Goal: Information Seeking & Learning: Learn about a topic

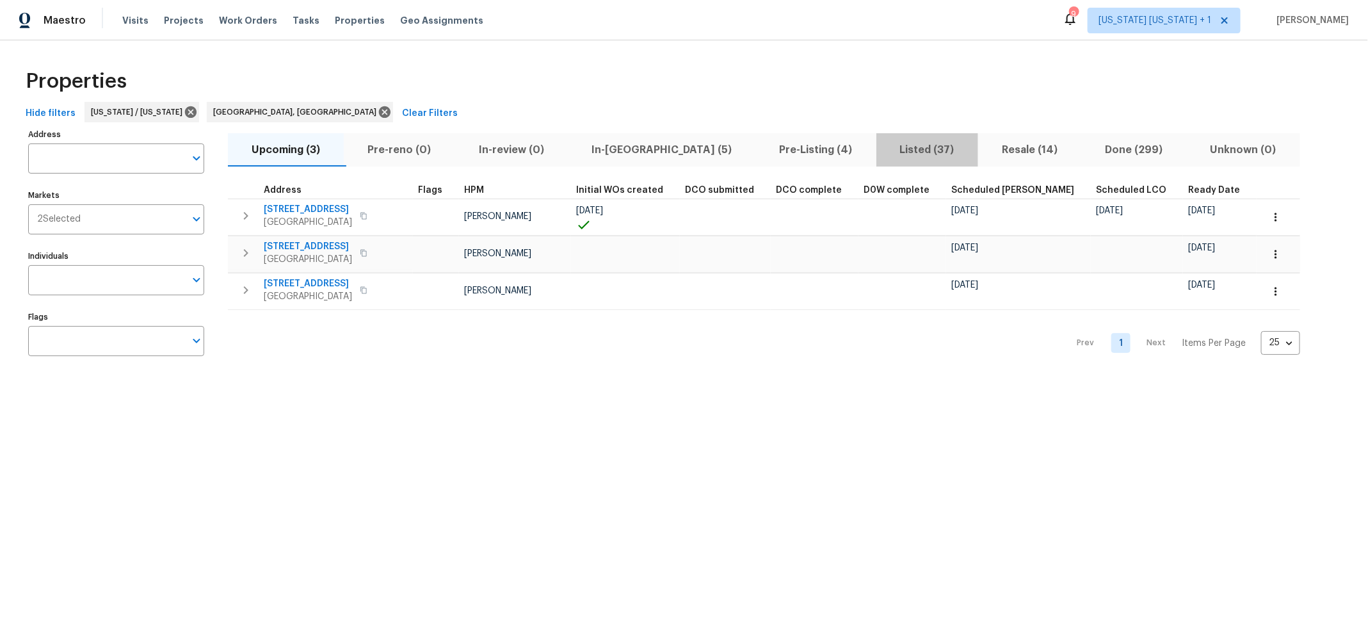
click at [884, 155] on span "Listed (37)" at bounding box center [927, 150] width 86 height 18
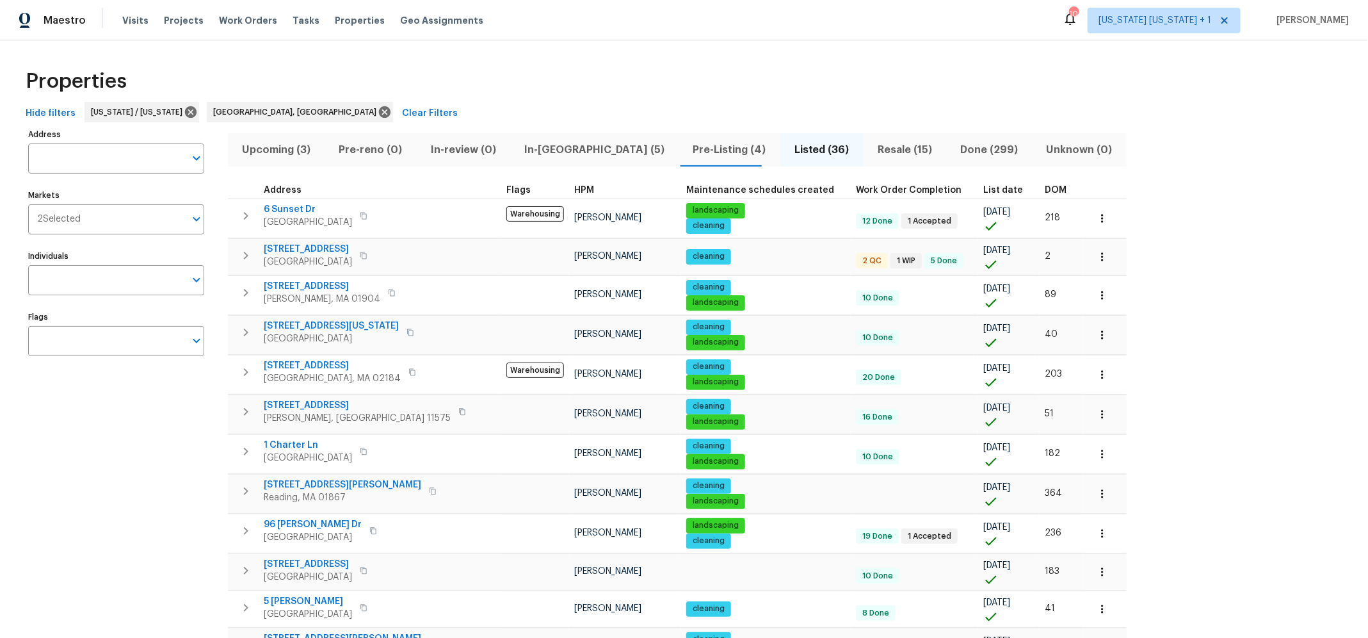
click at [73, 163] on input "Address" at bounding box center [106, 158] width 157 height 30
type input "e"
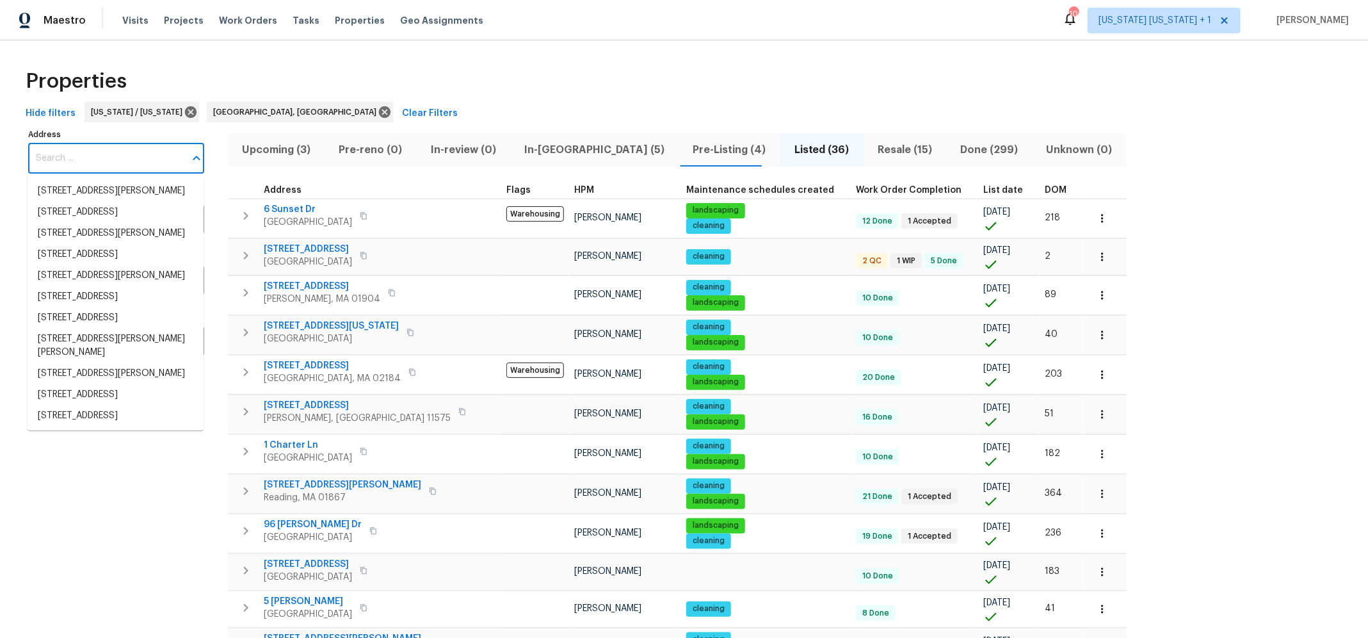
click at [793, 93] on div "Properties" at bounding box center [683, 81] width 1327 height 41
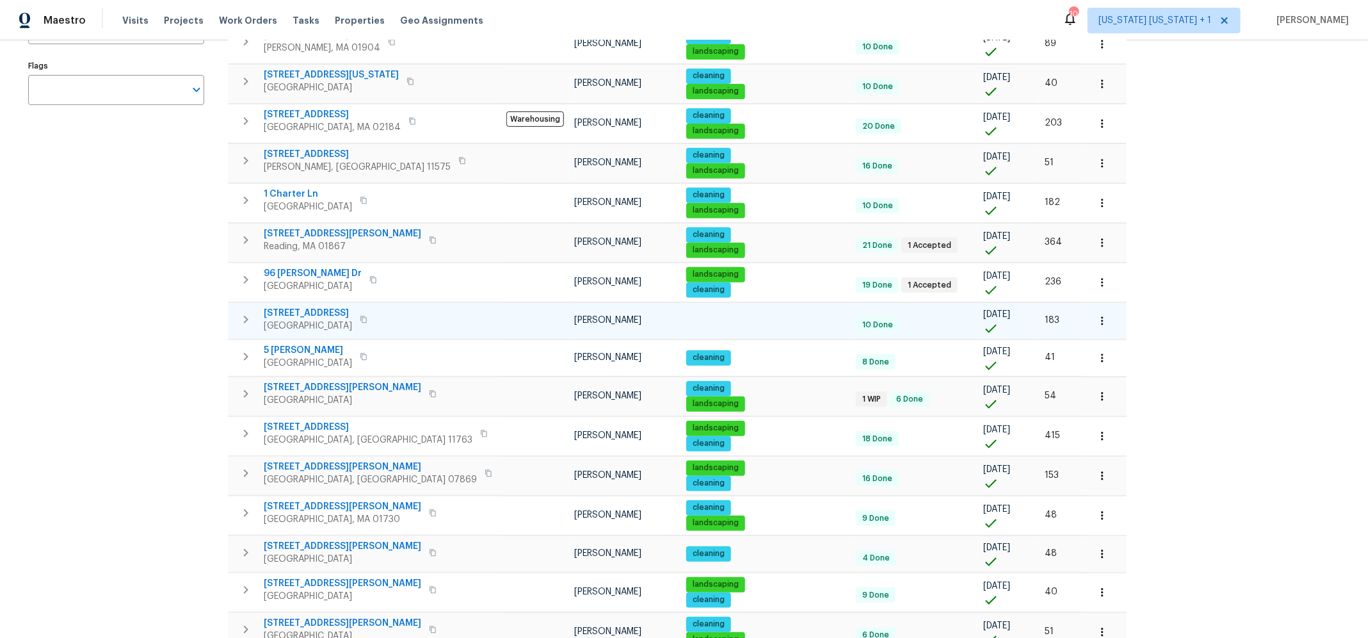
scroll to position [260, 0]
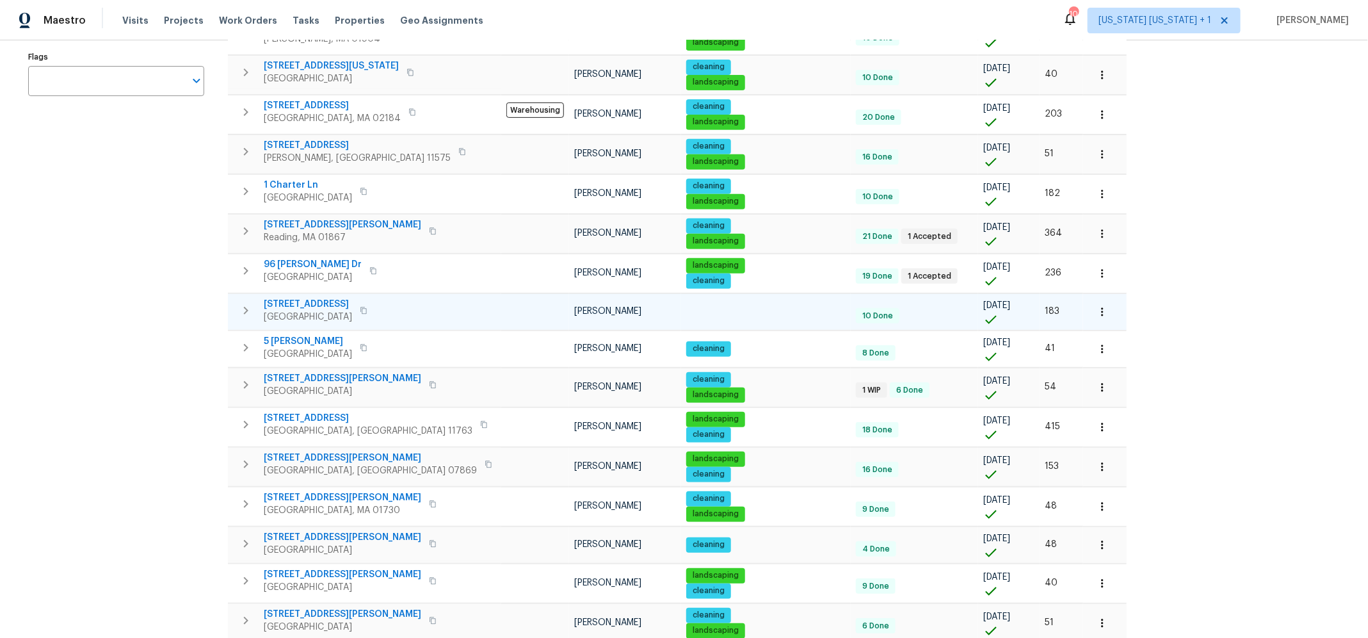
click at [279, 302] on span "2 N 20th St" at bounding box center [308, 304] width 88 height 13
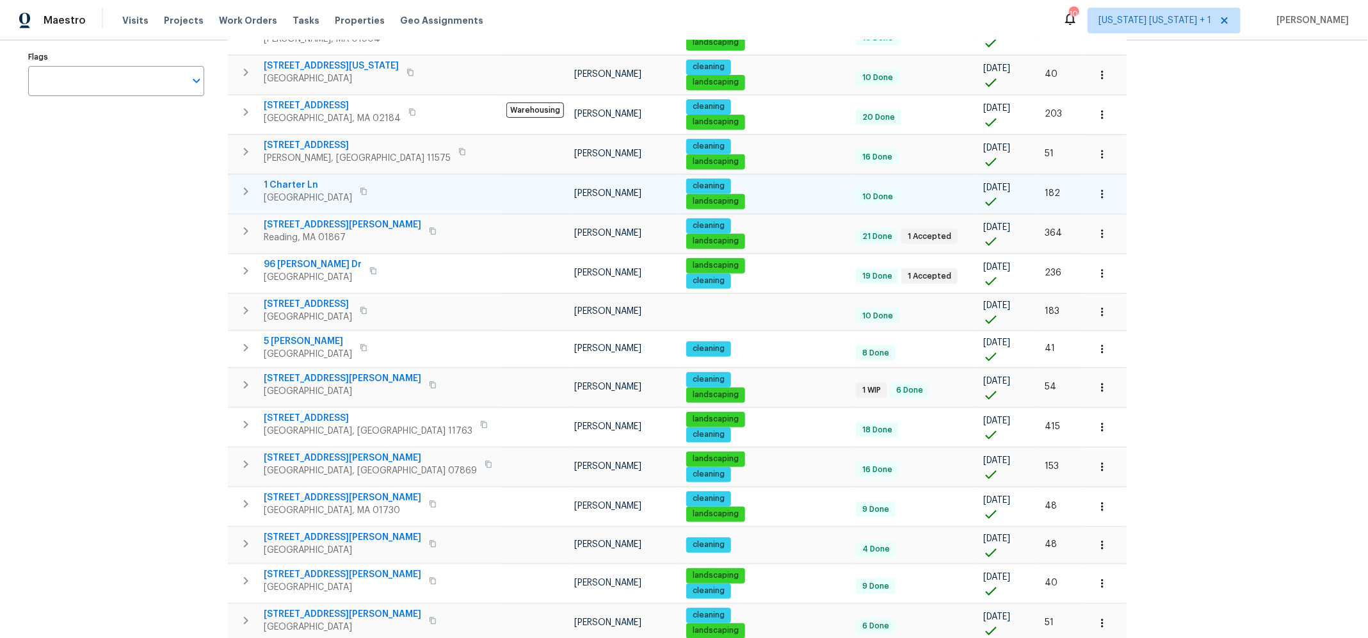
scroll to position [39, 0]
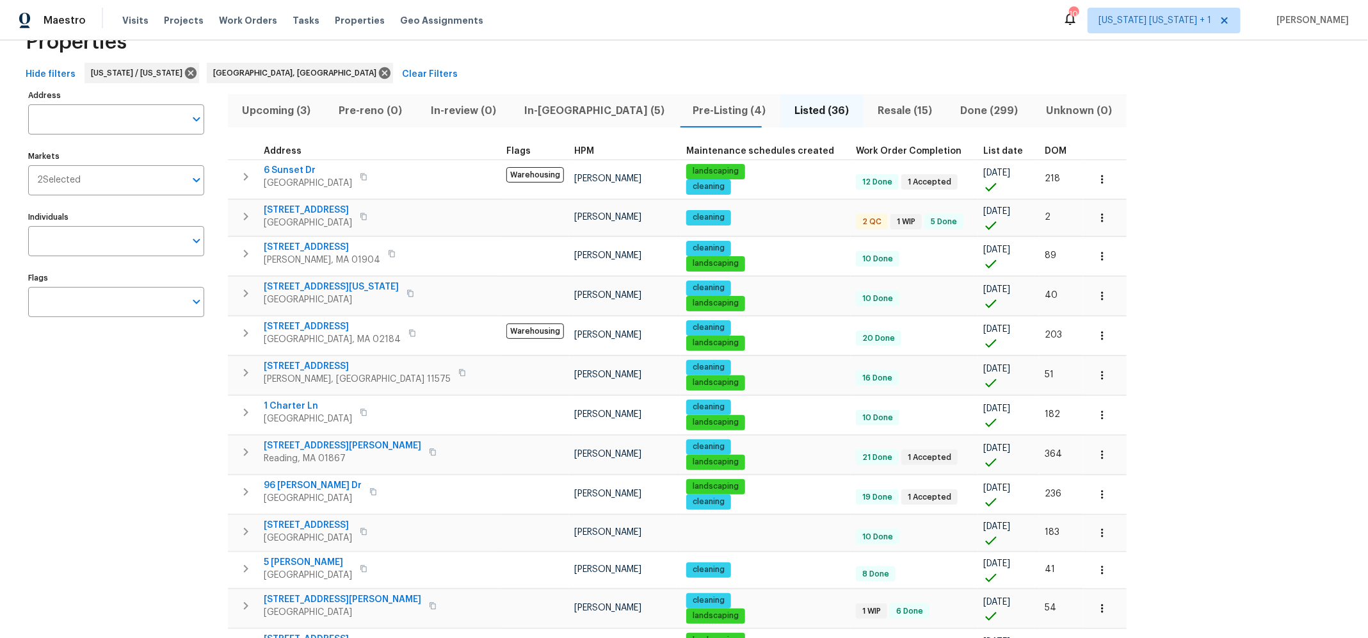
click at [283, 111] on span "Upcoming (3)" at bounding box center [276, 111] width 81 height 18
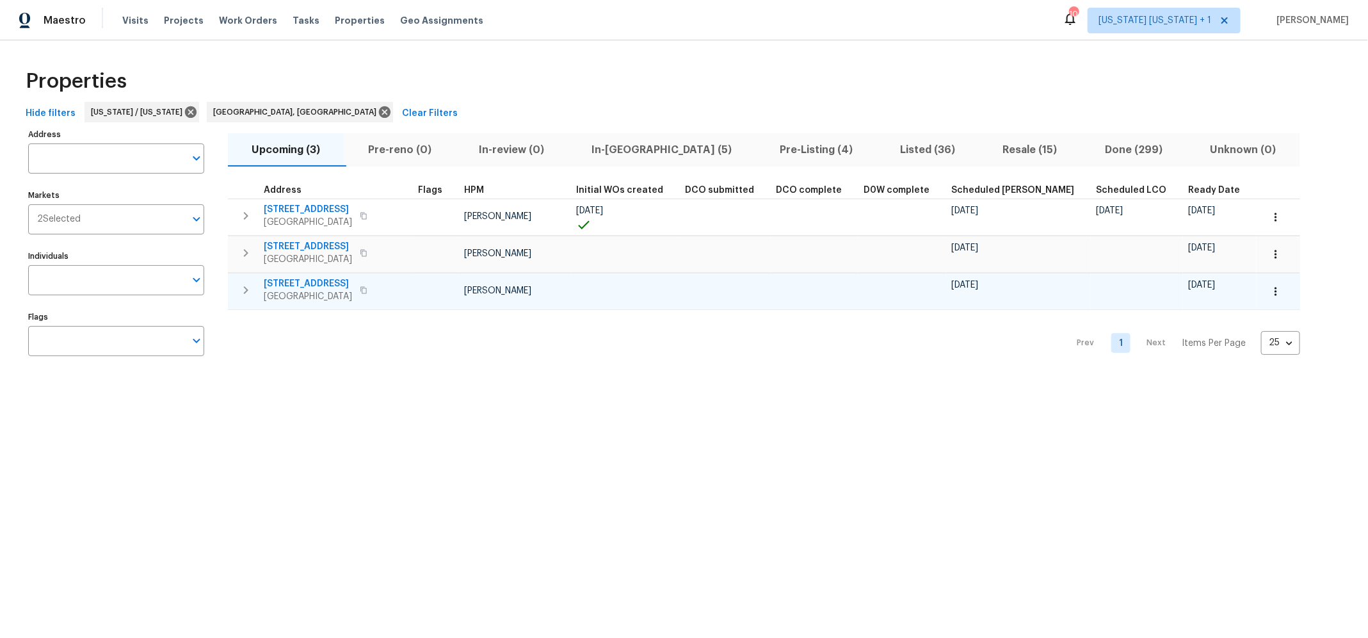
click at [295, 286] on span "38 Warrenville Rd" at bounding box center [308, 283] width 88 height 13
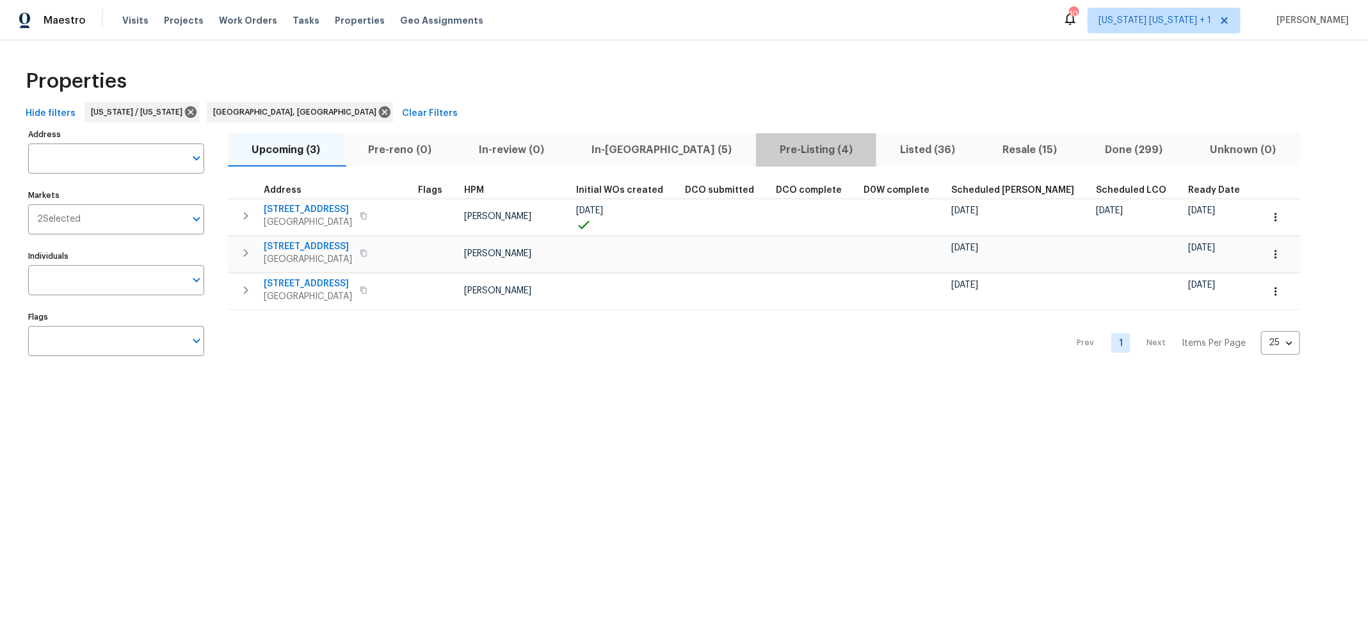
click at [764, 147] on span "Pre-Listing (4)" at bounding box center [816, 150] width 105 height 18
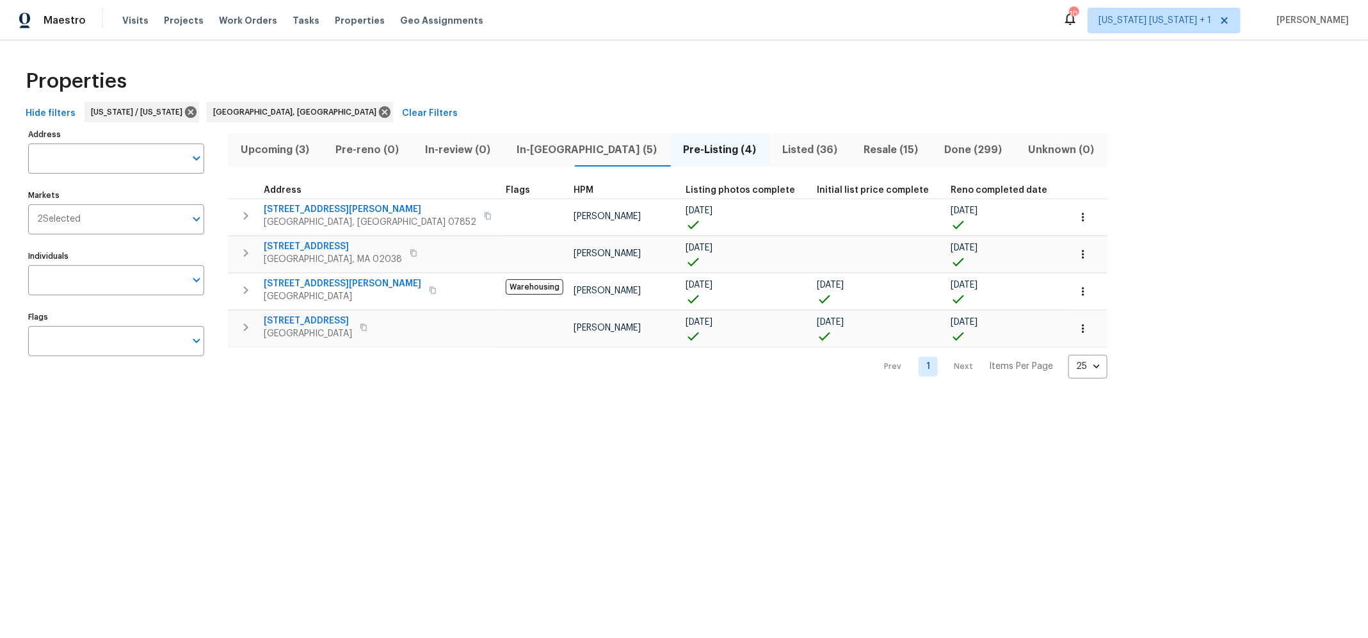
click at [777, 151] on span "Listed (36)" at bounding box center [810, 150] width 66 height 18
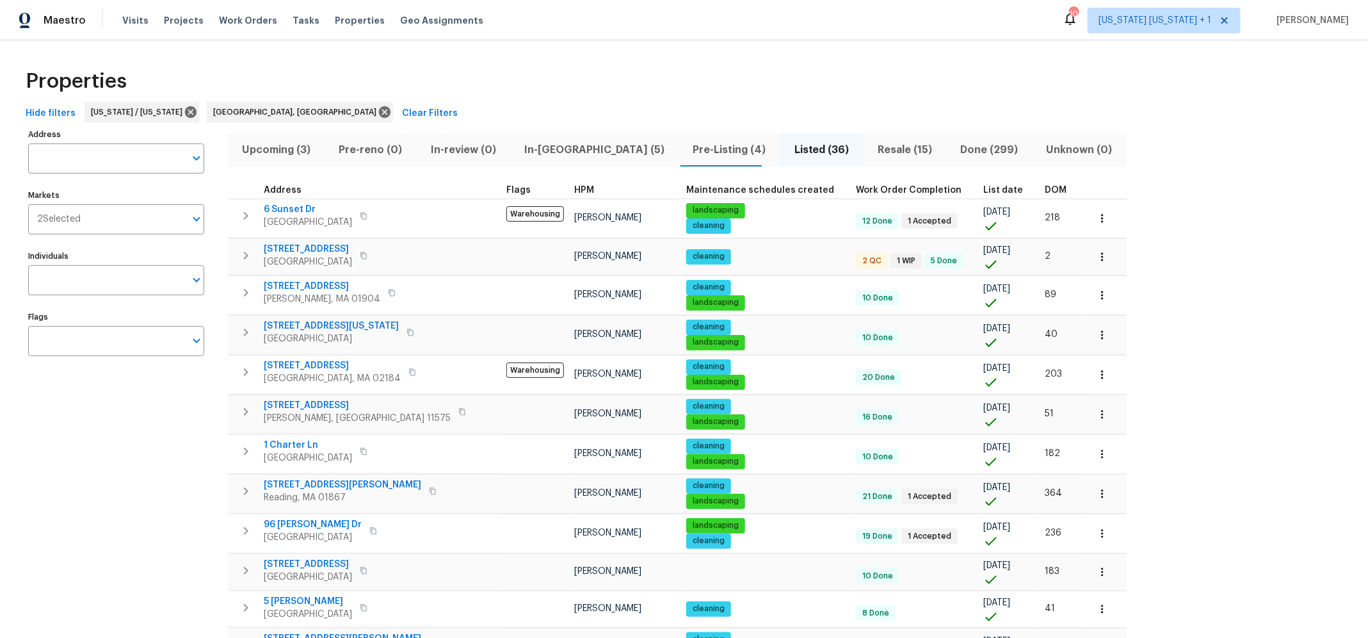
click at [1045, 186] on span "DOM" at bounding box center [1056, 190] width 22 height 9
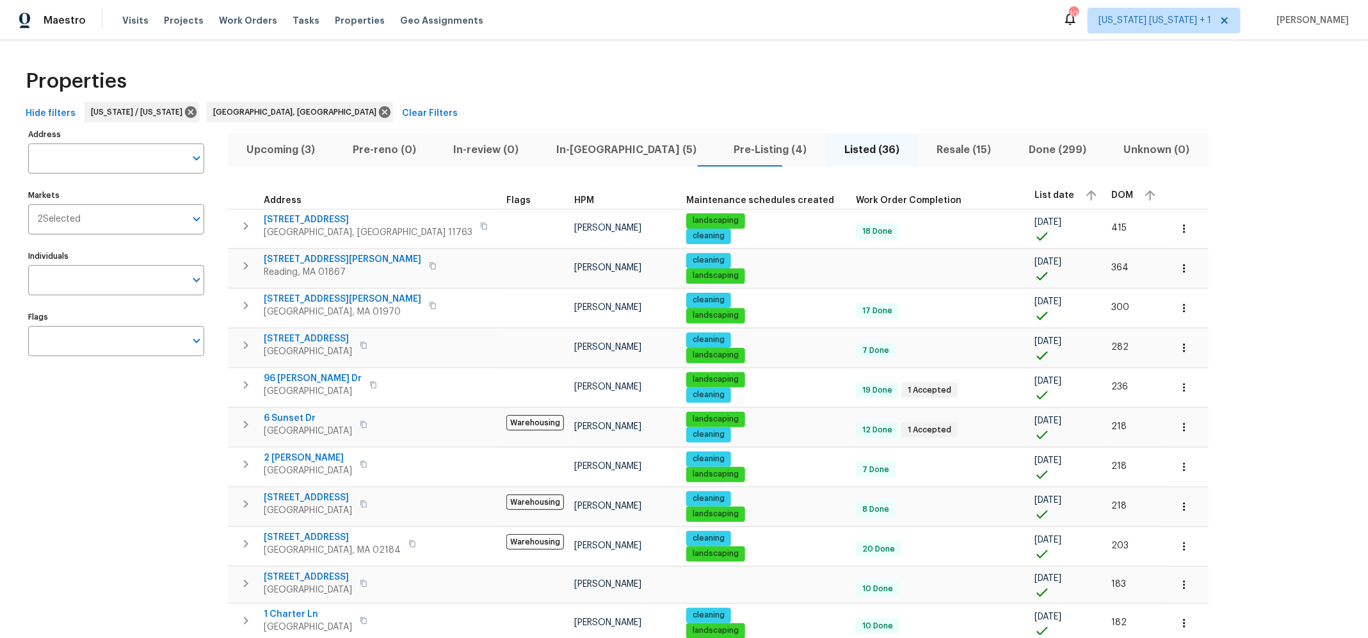
click at [723, 151] on span "Pre-Listing (4)" at bounding box center [770, 150] width 95 height 18
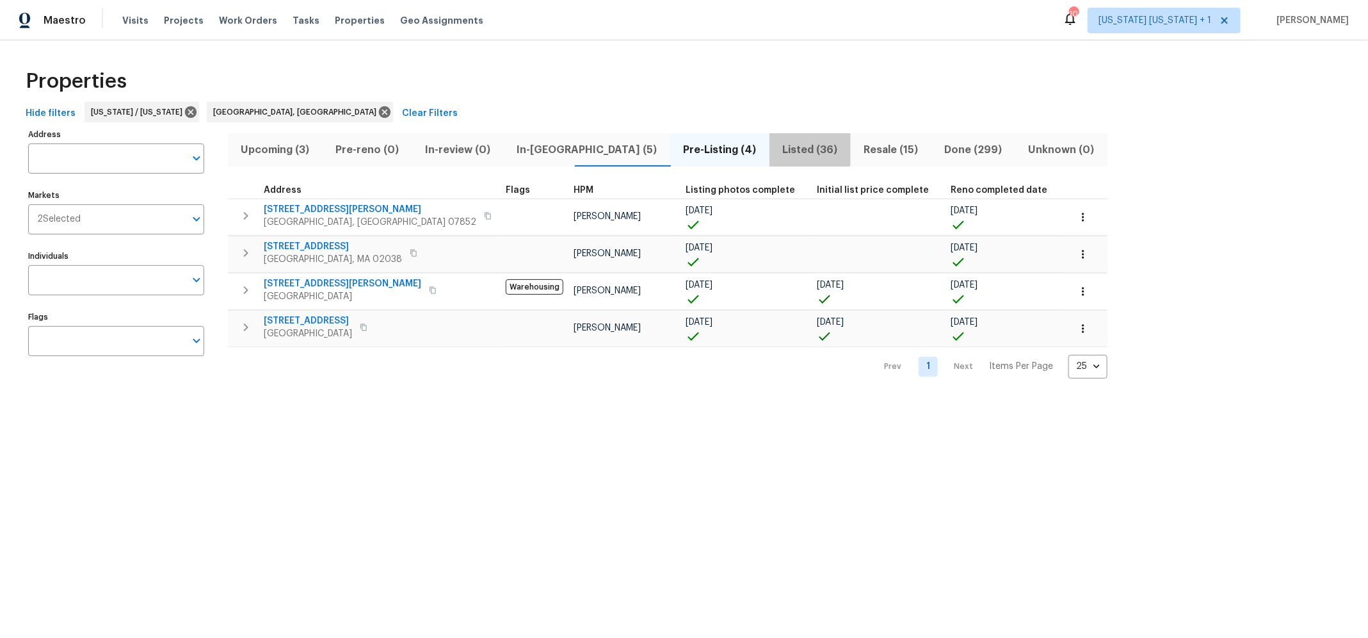
click at [777, 145] on span "Listed (36)" at bounding box center [810, 150] width 66 height 18
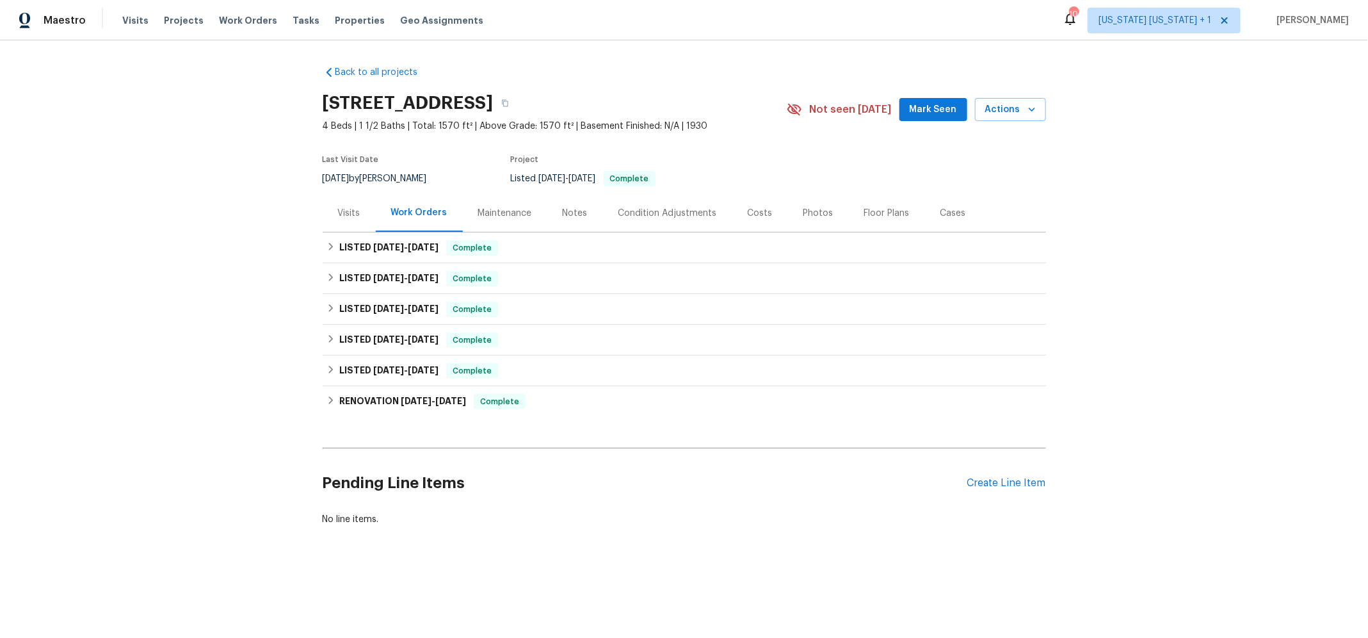
click at [483, 207] on div "Maintenance" at bounding box center [505, 213] width 54 height 13
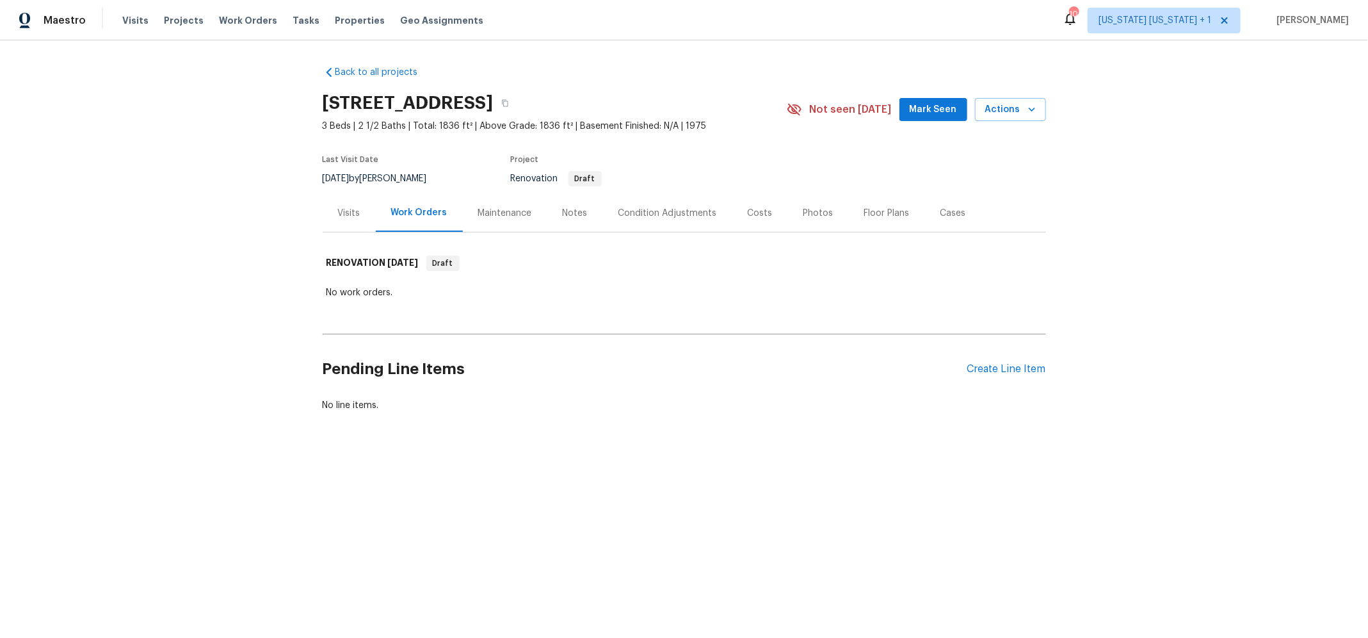
click at [565, 215] on div "Notes" at bounding box center [575, 213] width 25 height 13
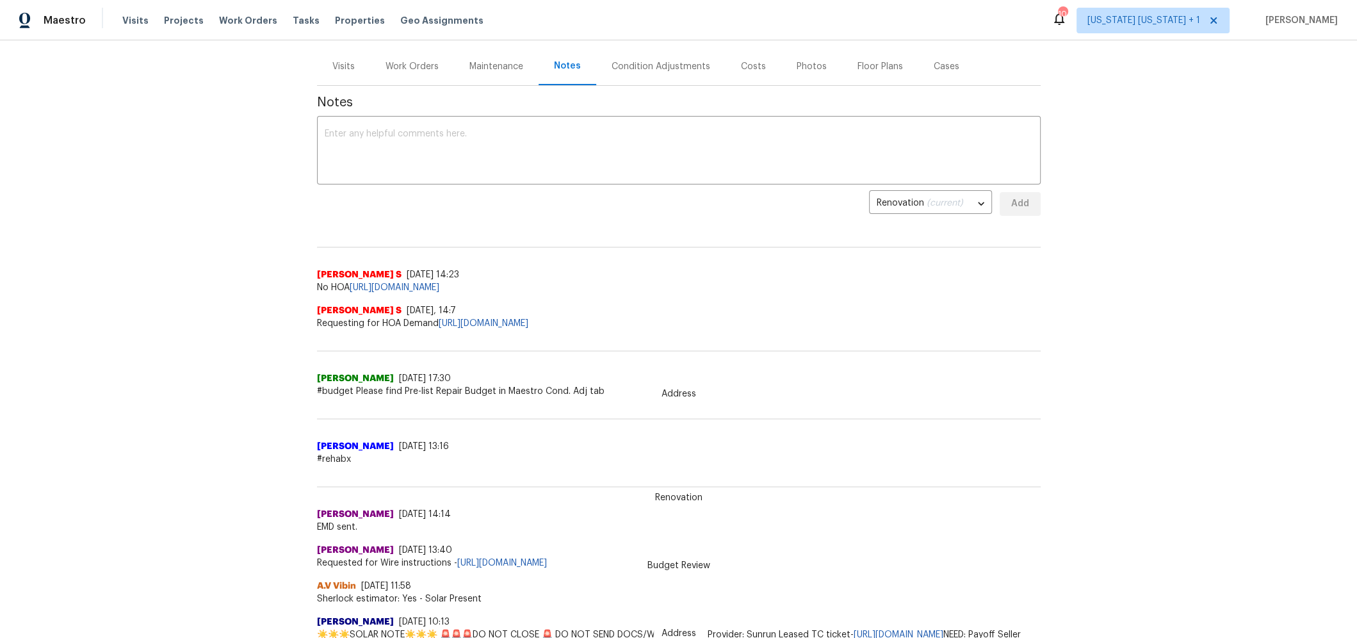
scroll to position [160, 0]
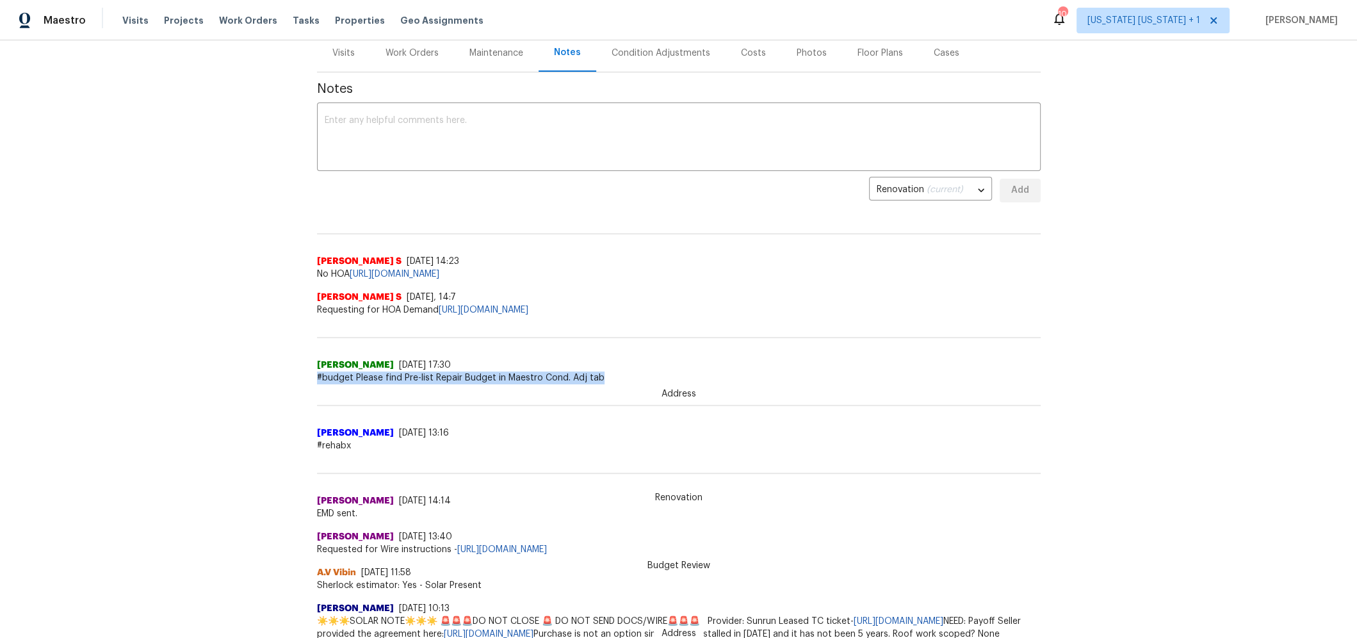
drag, startPoint x: 311, startPoint y: 377, endPoint x: 632, endPoint y: 380, distance: 321.5
click at [632, 380] on span "#budget Please find Pre-list Repair Budget in Maestro Cond. Adj tab" at bounding box center [679, 377] width 724 height 13
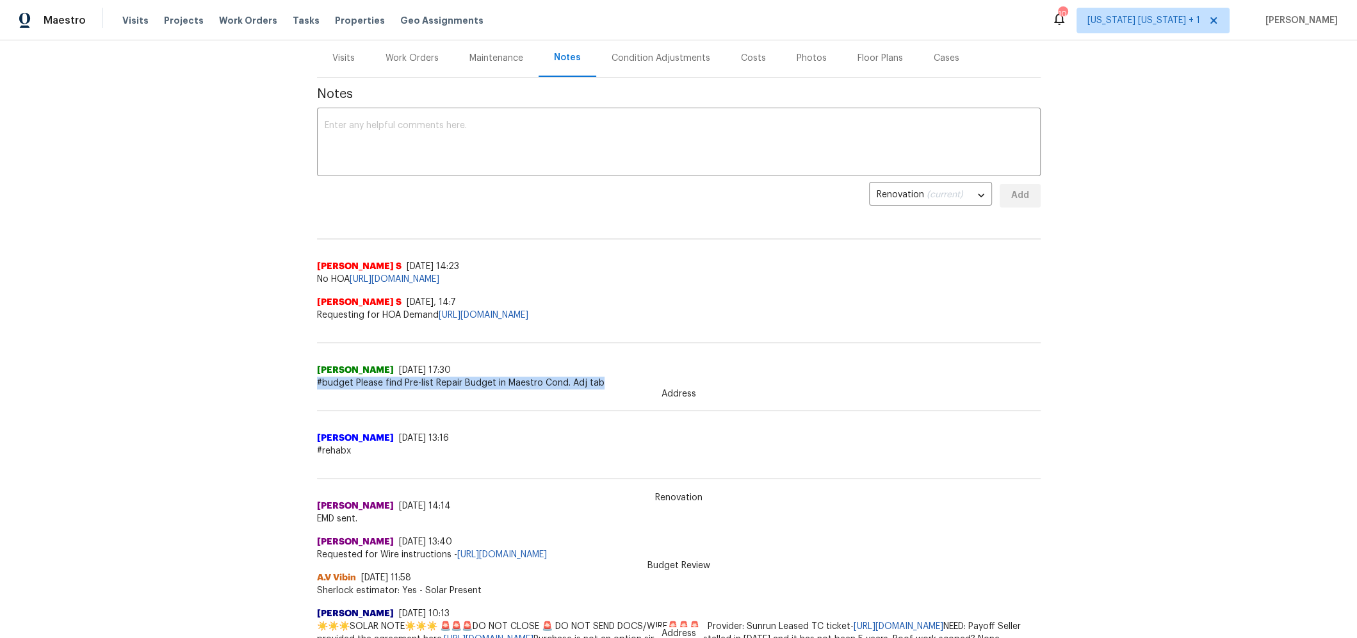
scroll to position [145, 0]
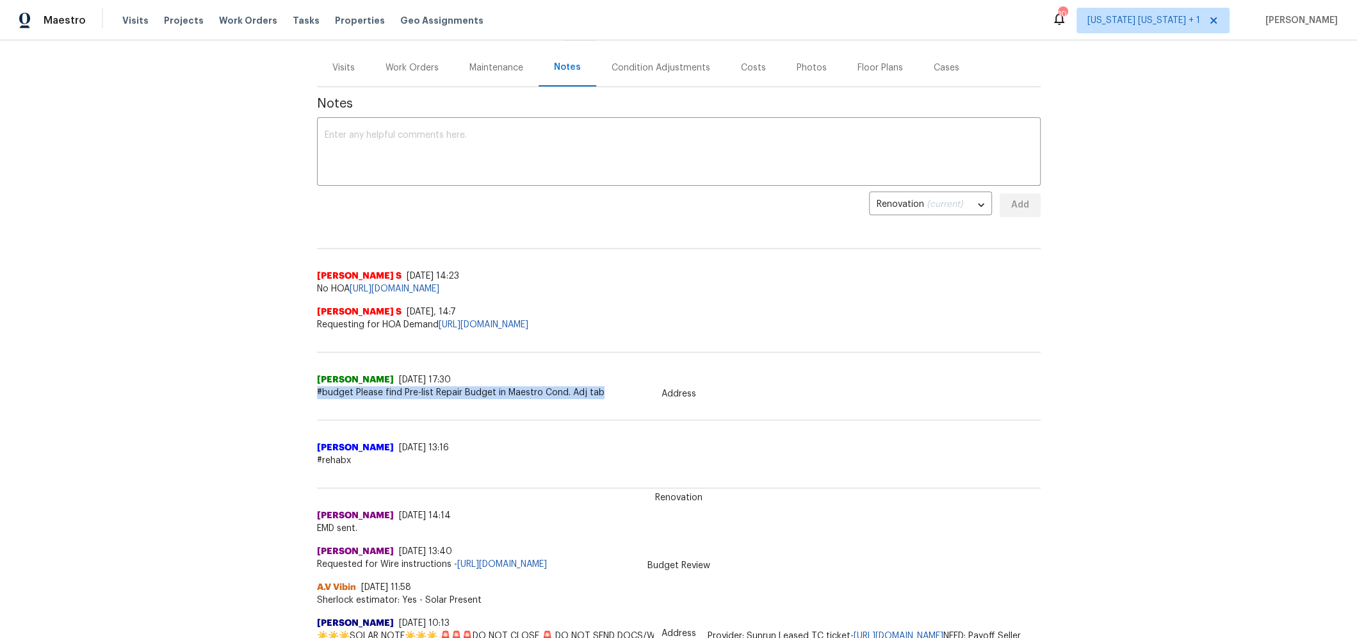
click at [298, 393] on div "Back to all projects [STREET_ADDRESS] 3 Beds | 2 1/2 Baths | Total: 1836 ft² | …" at bounding box center [678, 338] width 1357 height 597
drag, startPoint x: 304, startPoint y: 391, endPoint x: 592, endPoint y: 393, distance: 288.2
click at [592, 393] on div "Back to all projects [STREET_ADDRESS] 3 Beds | 2 1/2 Baths | Total: 1836 ft² | …" at bounding box center [678, 338] width 1357 height 597
click at [797, 361] on div "Renovation [PERSON_NAME] [DATE] 17:30 #budget Please find Pre-list Repair Budge…" at bounding box center [679, 365] width 724 height 68
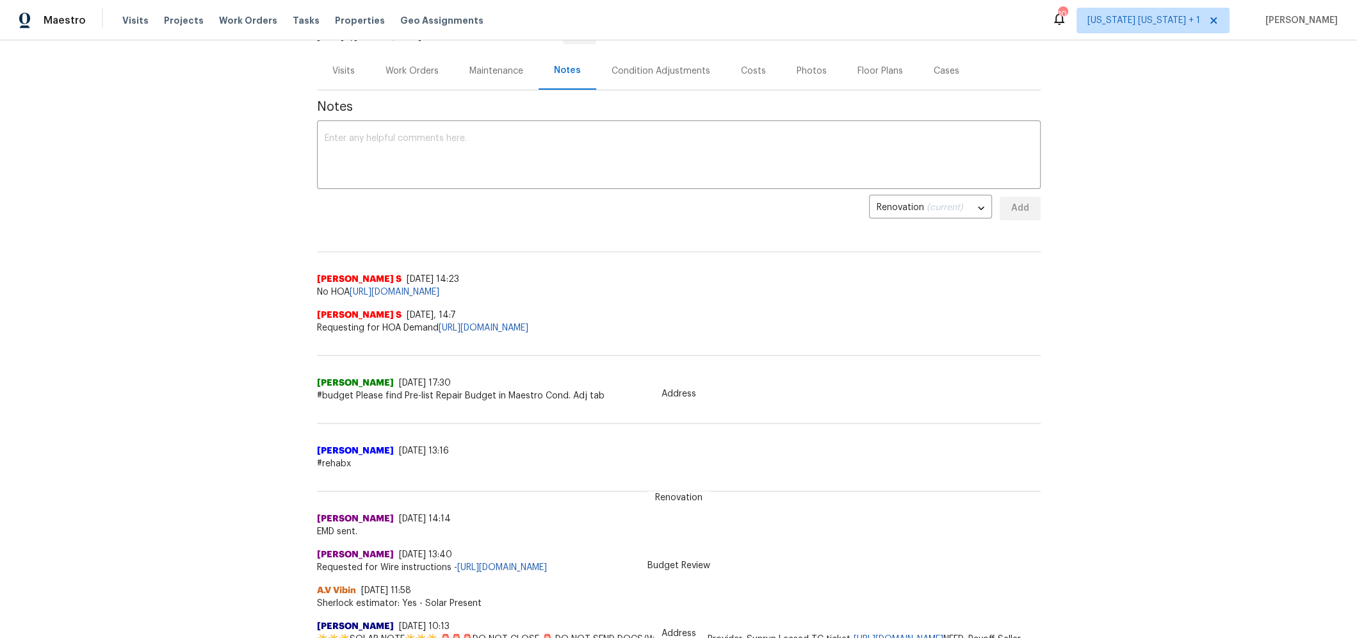
click at [651, 70] on div "Condition Adjustments" at bounding box center [661, 71] width 99 height 13
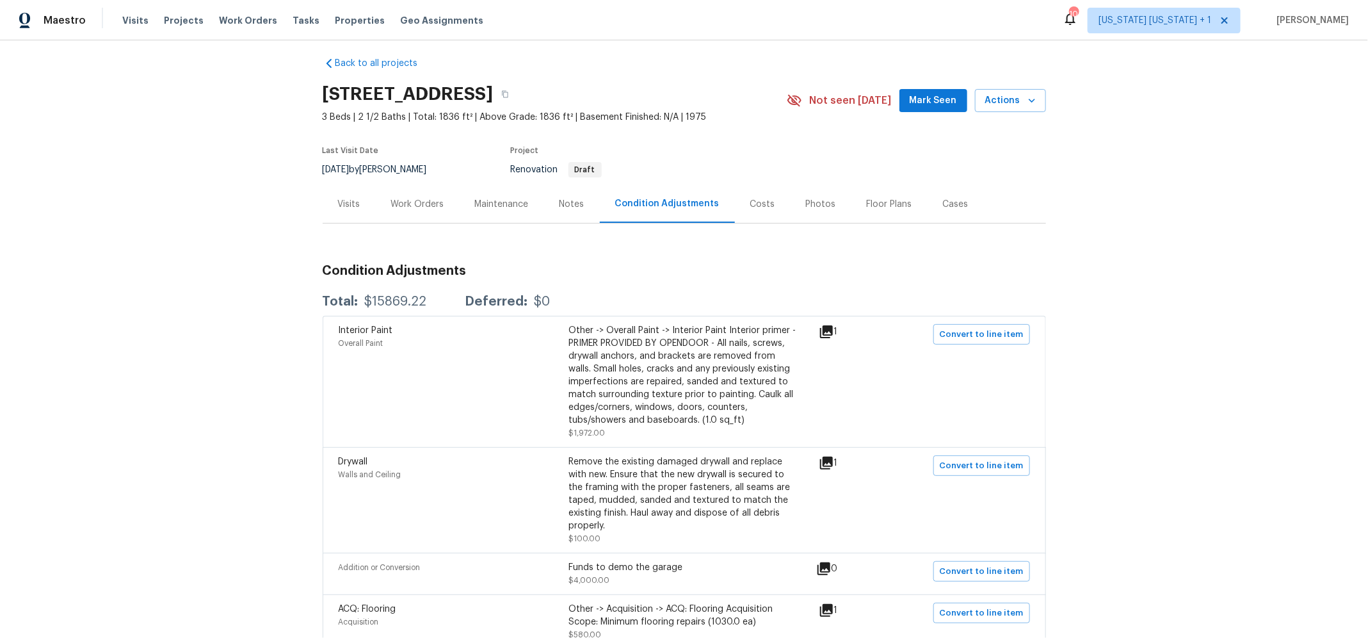
scroll to position [13, 0]
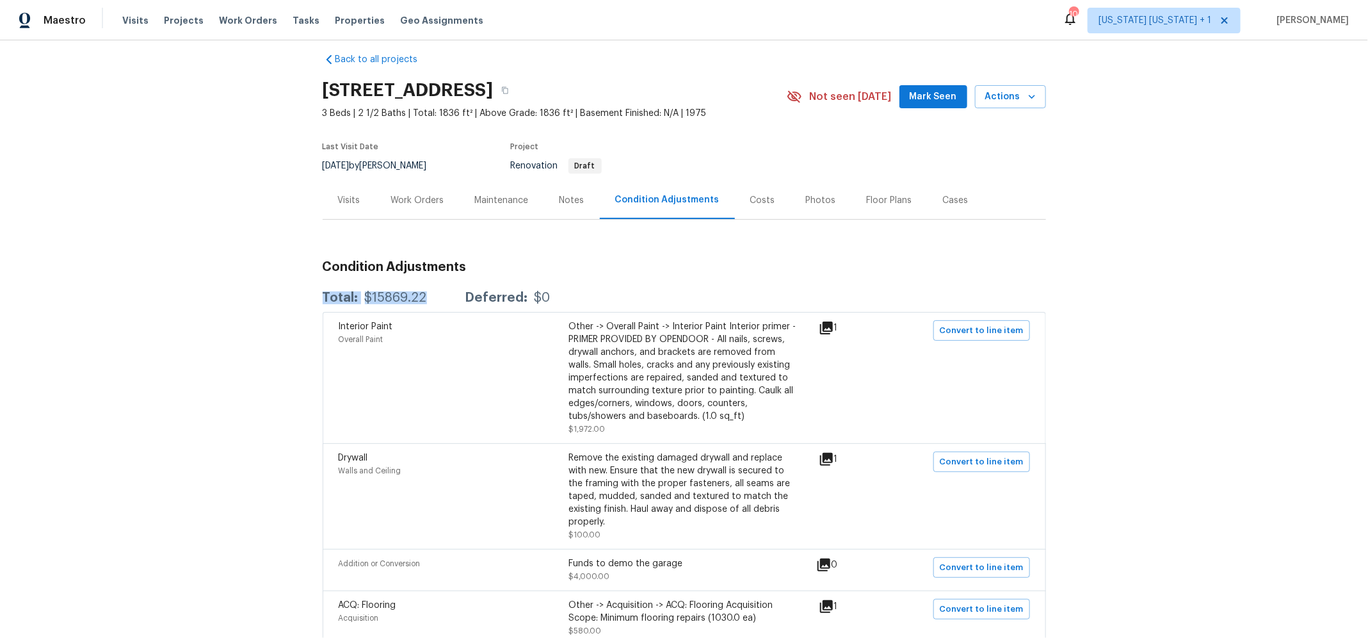
drag, startPoint x: 423, startPoint y: 295, endPoint x: 313, endPoint y: 293, distance: 110.2
click at [313, 293] on div "Back to all projects [STREET_ADDRESS] 3 Beds | 2 1/2 Baths | Total: 1836 ft² | …" at bounding box center [684, 338] width 1368 height 597
click at [282, 296] on div "Back to all projects [STREET_ADDRESS] 3 Beds | 2 1/2 Baths | Total: 1836 ft² | …" at bounding box center [684, 338] width 1368 height 597
drag, startPoint x: 300, startPoint y: 293, endPoint x: 309, endPoint y: 293, distance: 8.3
click at [309, 293] on div "Back to all projects [STREET_ADDRESS] 3 Beds | 2 1/2 Baths | Total: 1836 ft² | …" at bounding box center [684, 338] width 1368 height 597
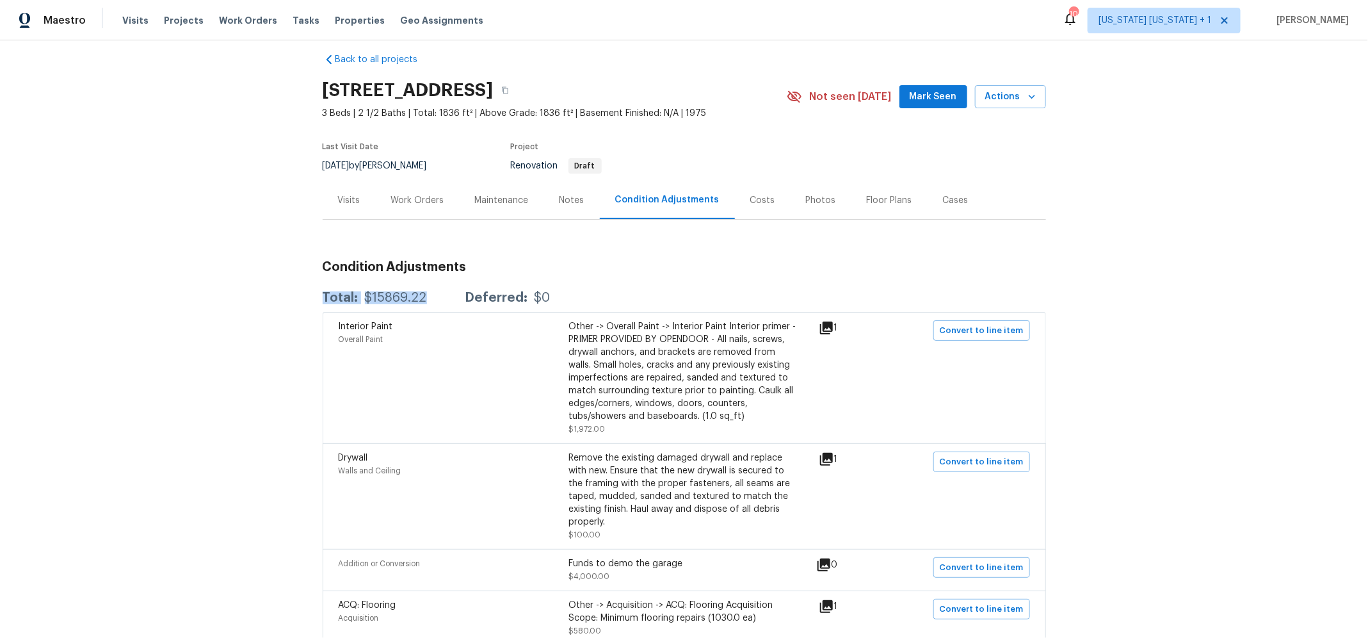
drag, startPoint x: 425, startPoint y: 296, endPoint x: 314, endPoint y: 296, distance: 111.4
click at [314, 296] on div "Back to all projects [STREET_ADDRESS] 3 Beds | 2 1/2 Baths | Total: 1836 ft² | …" at bounding box center [684, 338] width 1368 height 597
click at [270, 315] on div "Back to all projects [STREET_ADDRESS] 3 Beds | 2 1/2 Baths | Total: 1836 ft² | …" at bounding box center [684, 338] width 1368 height 597
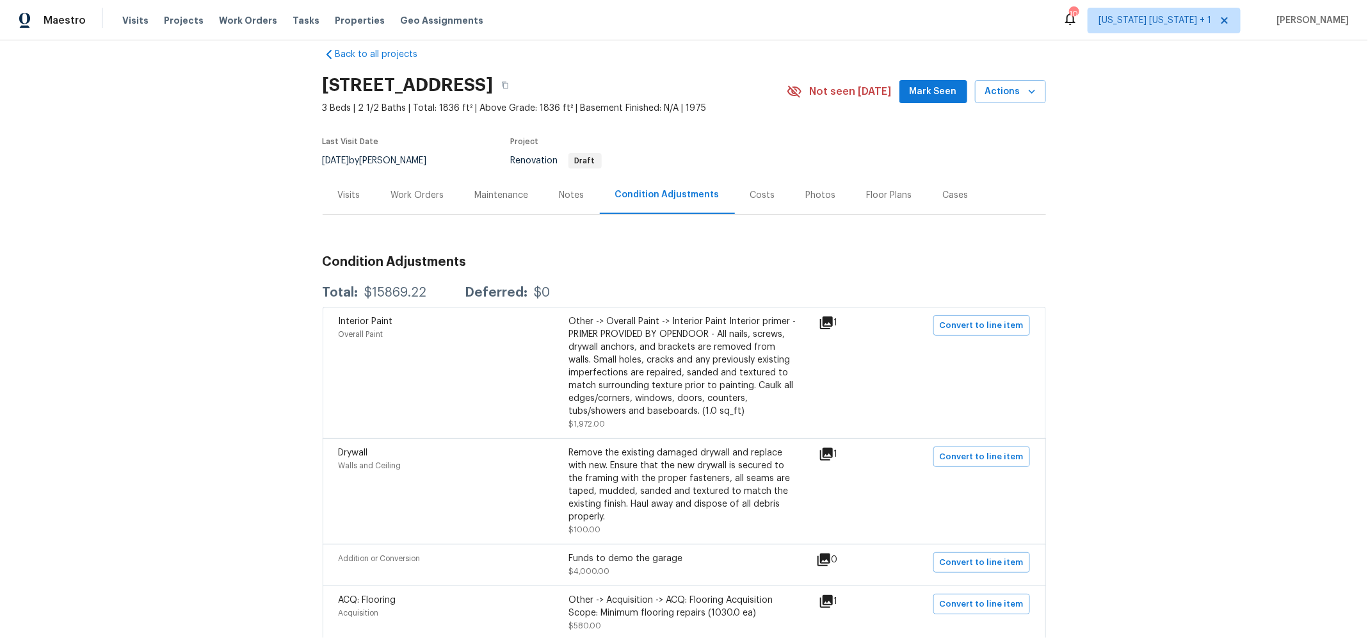
scroll to position [0, 0]
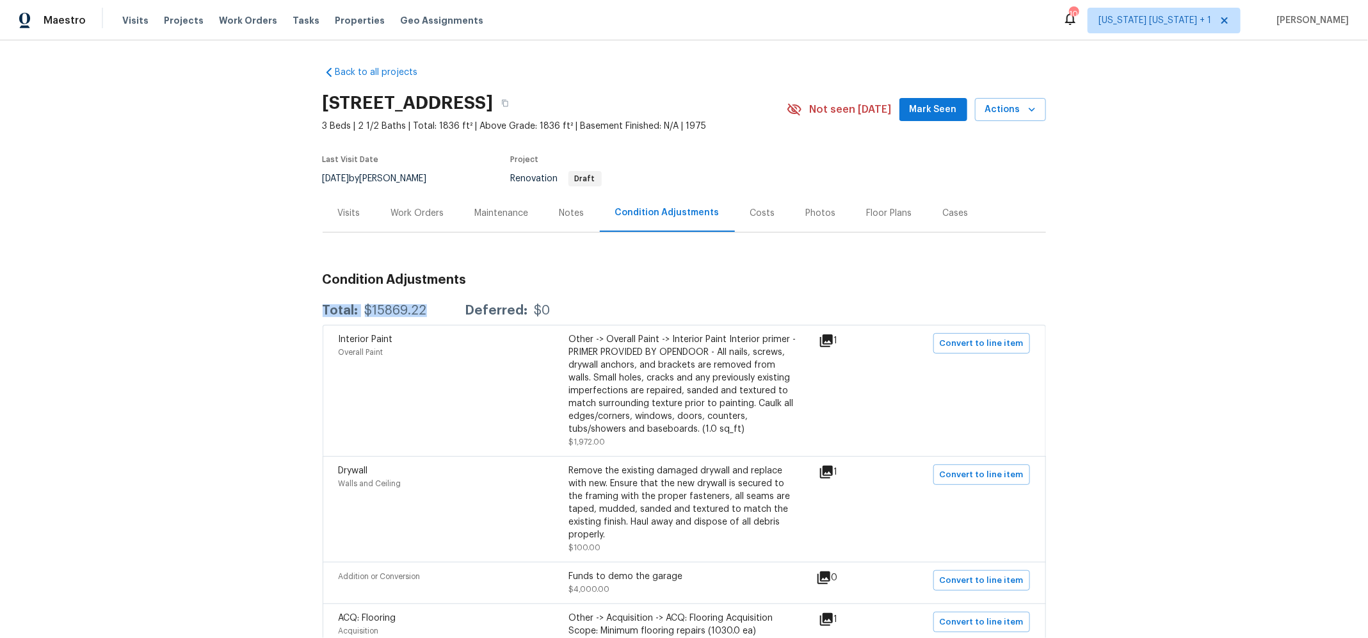
drag, startPoint x: 428, startPoint y: 308, endPoint x: 317, endPoint y: 311, distance: 110.8
click at [323, 311] on div "Total: $15869.22 Deferred: $0" at bounding box center [437, 310] width 228 height 13
click at [290, 330] on div "Back to all projects [STREET_ADDRESS] 3 Beds | 2 1/2 Baths | Total: 1836 ft² | …" at bounding box center [684, 338] width 1368 height 597
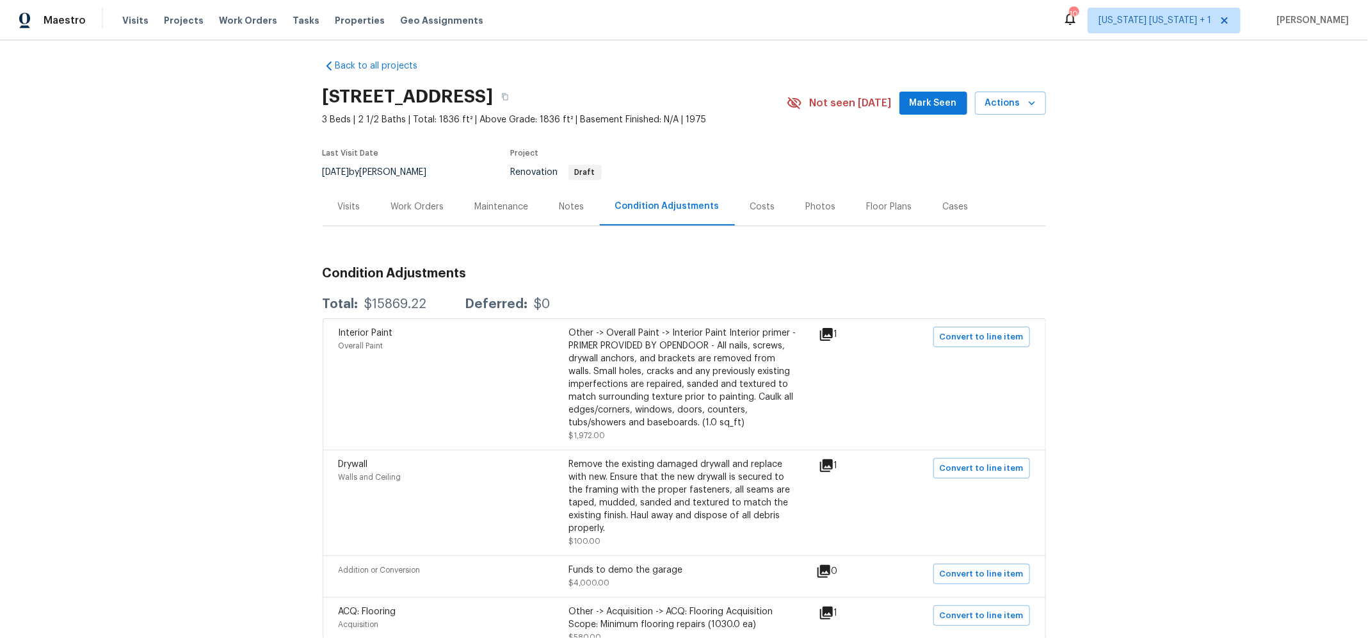
scroll to position [10, 0]
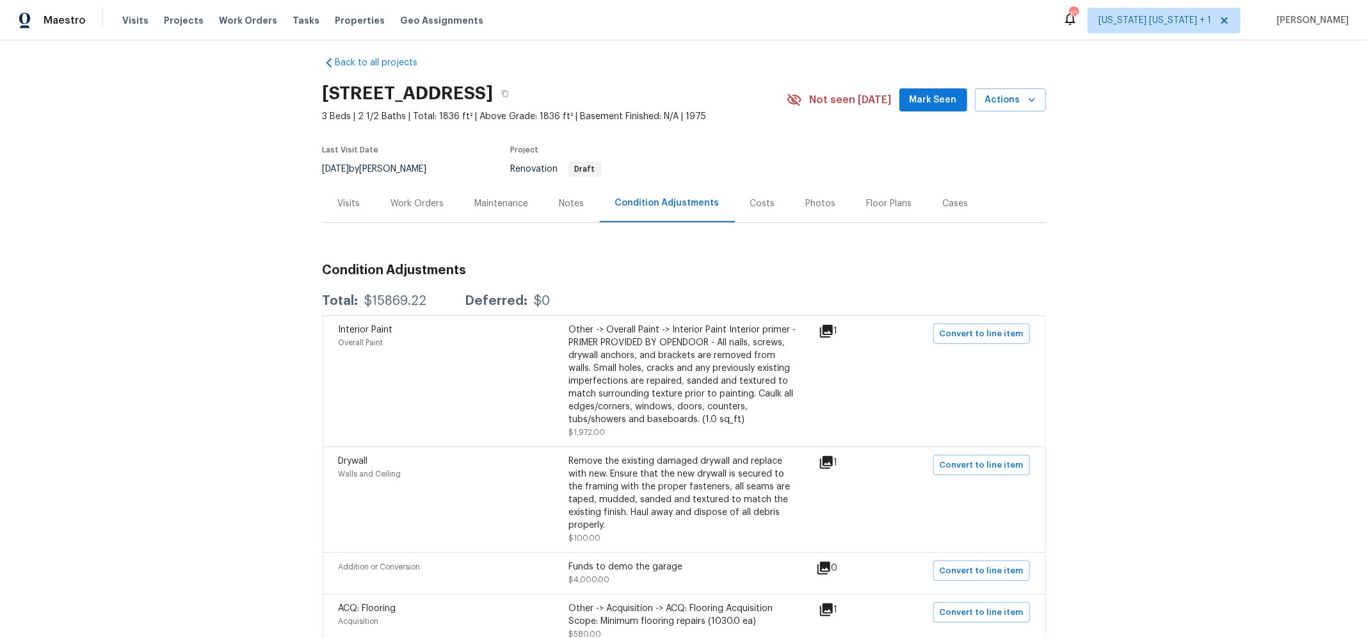
click at [744, 209] on div "Costs" at bounding box center [763, 203] width 56 height 38
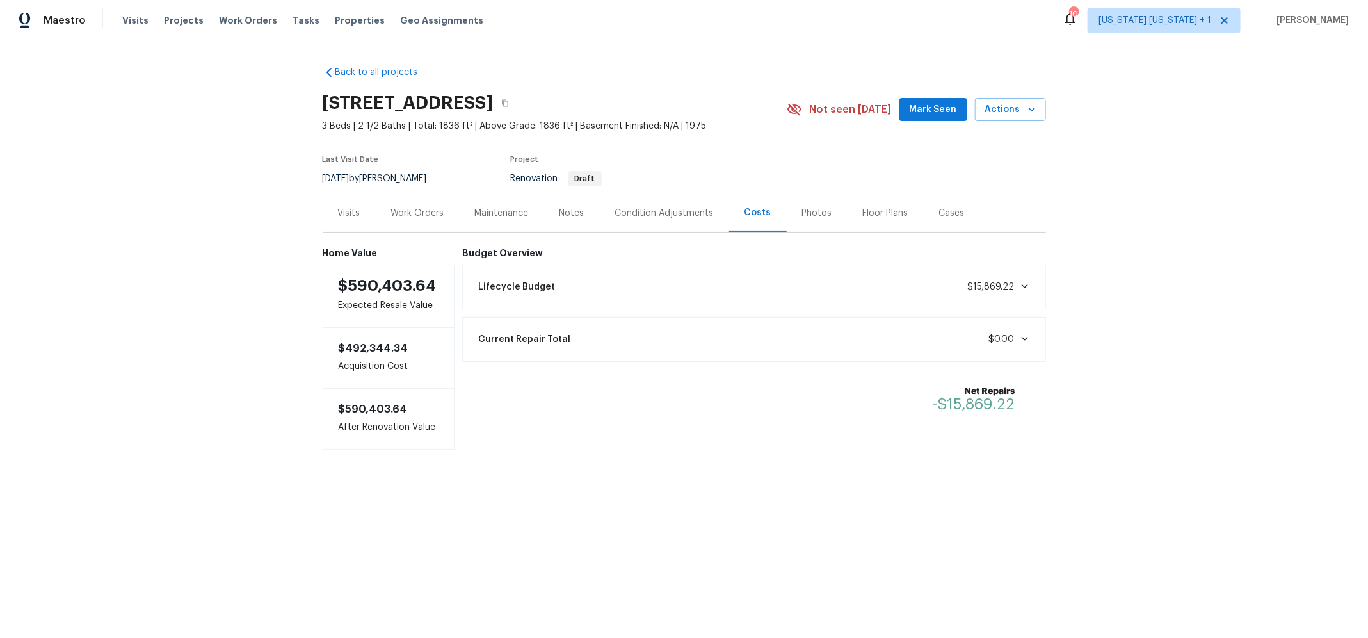
click at [618, 216] on div "Condition Adjustments" at bounding box center [664, 213] width 99 height 13
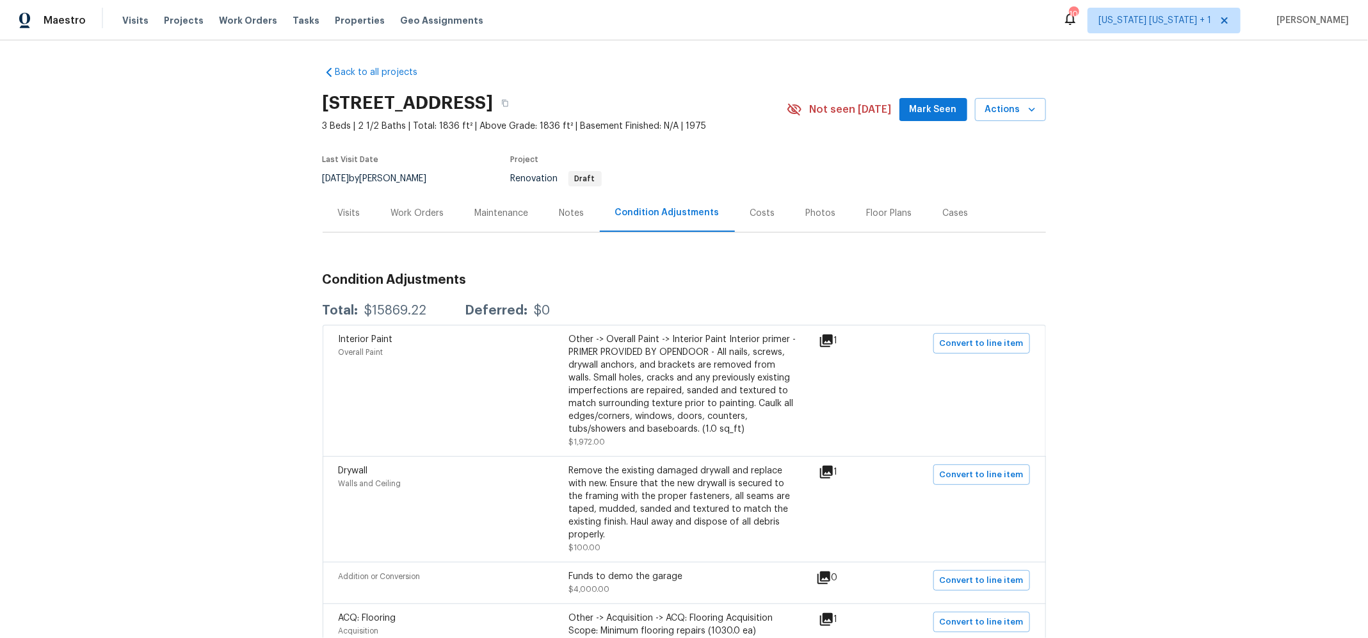
click at [751, 215] on div "Costs" at bounding box center [763, 213] width 25 height 13
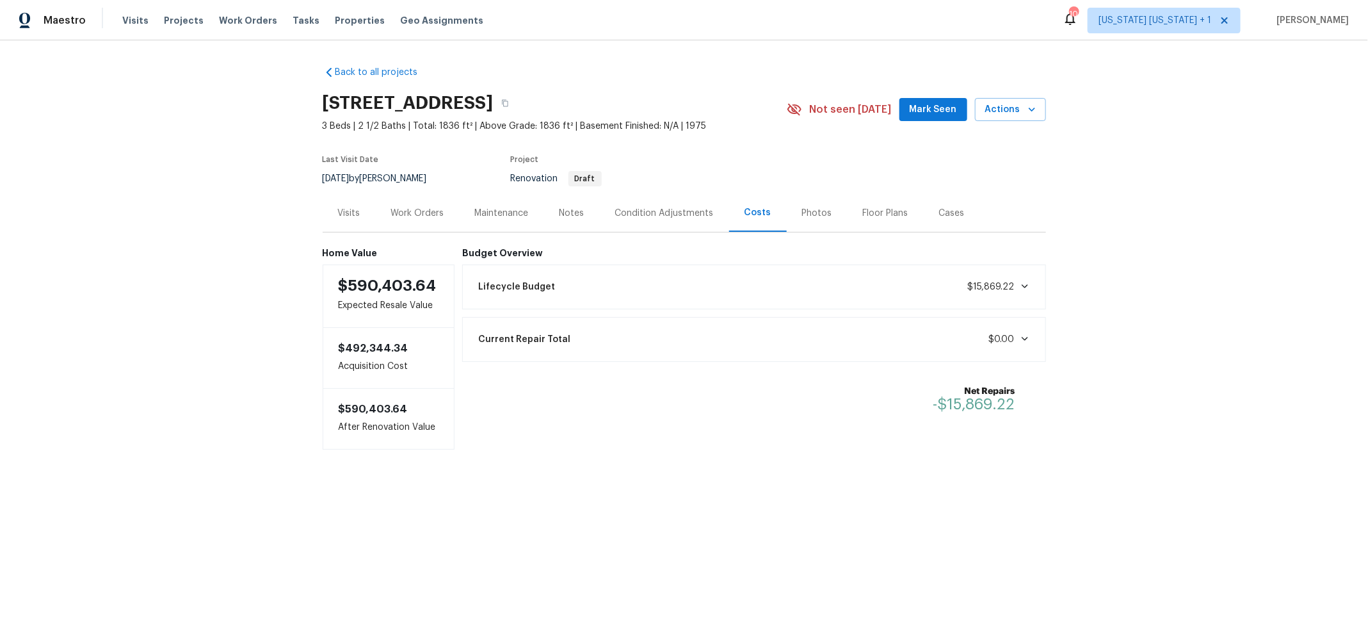
click at [1021, 286] on icon at bounding box center [1024, 286] width 6 height 4
click at [652, 210] on div "Condition Adjustments" at bounding box center [664, 213] width 99 height 13
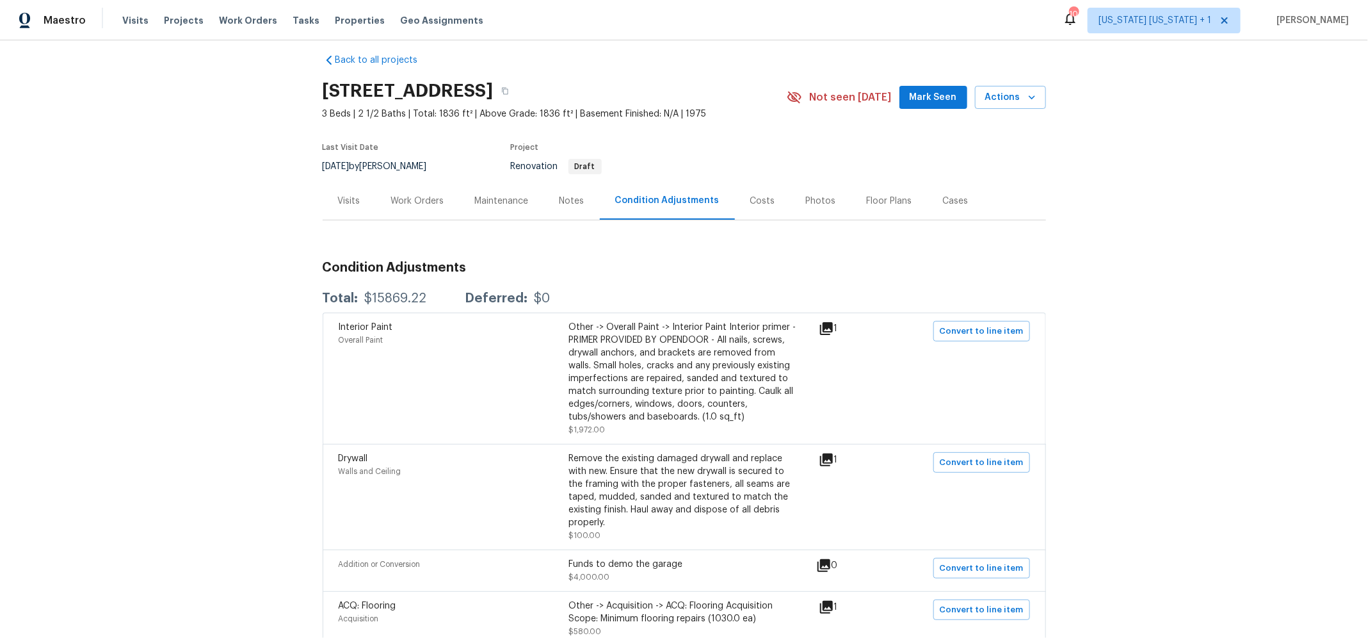
scroll to position [9, 0]
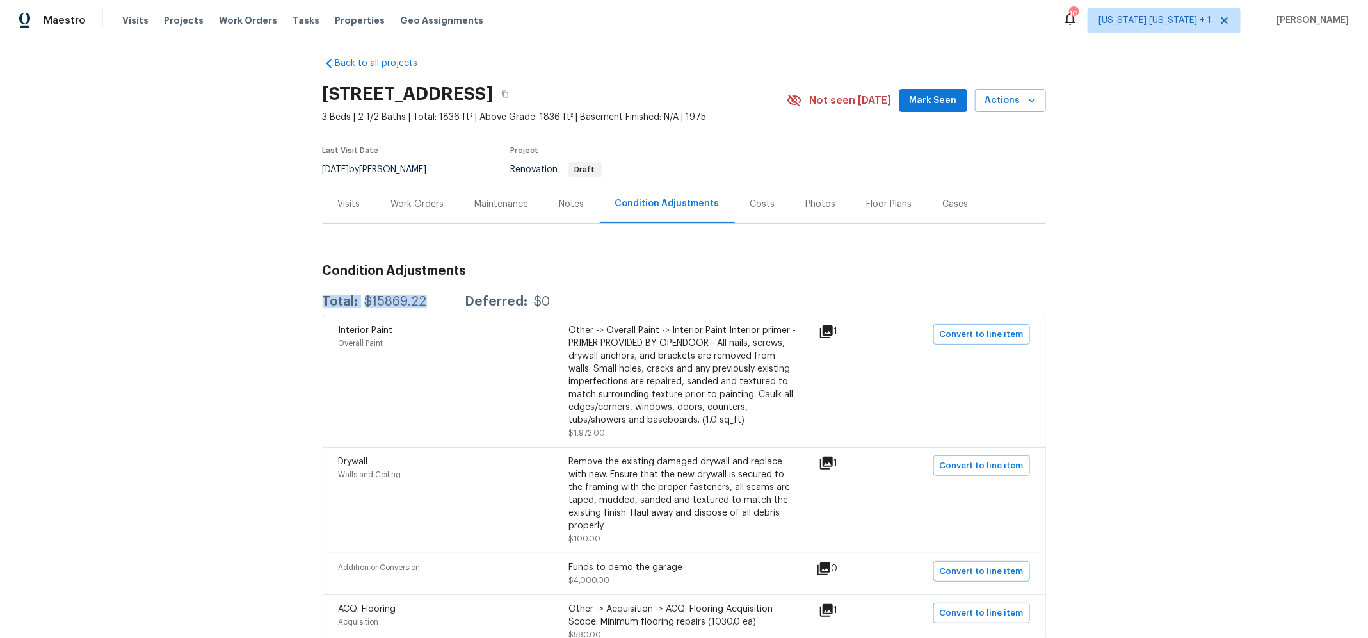
drag, startPoint x: 421, startPoint y: 304, endPoint x: 314, endPoint y: 298, distance: 107.1
click at [314, 298] on div "Back to all projects [STREET_ADDRESS] 3 Beds | 2 1/2 Baths | Total: 1836 ft² | …" at bounding box center [684, 338] width 1368 height 597
